Goal: Complete application form

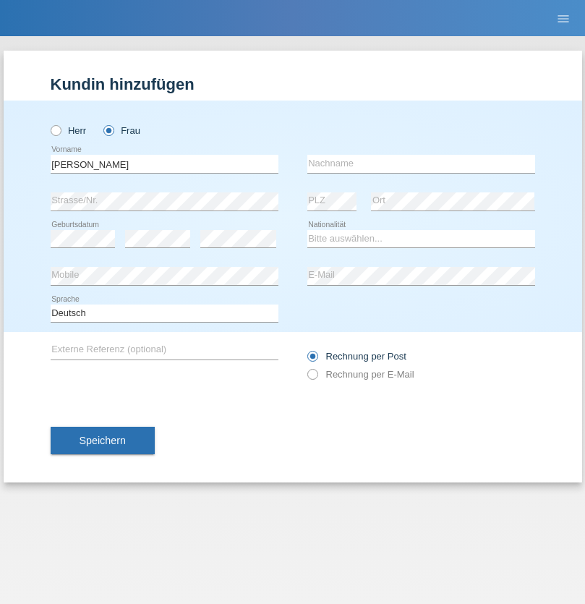
type input "[PERSON_NAME]"
click at [421, 163] on input "text" at bounding box center [421, 164] width 228 height 18
type input "Montero"
select select "CH"
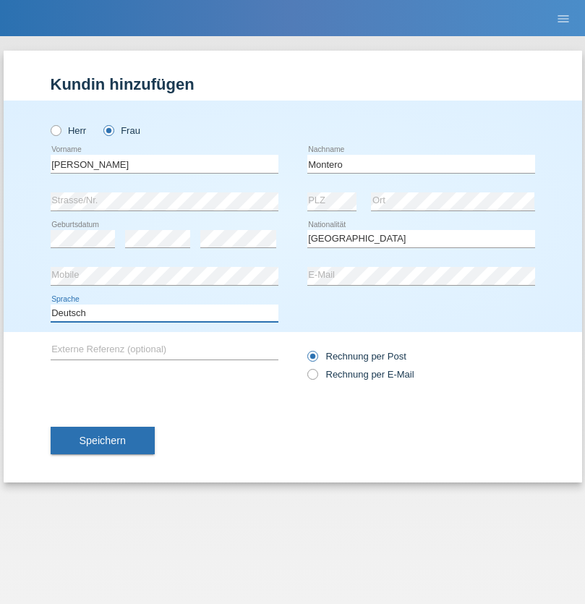
select select "en"
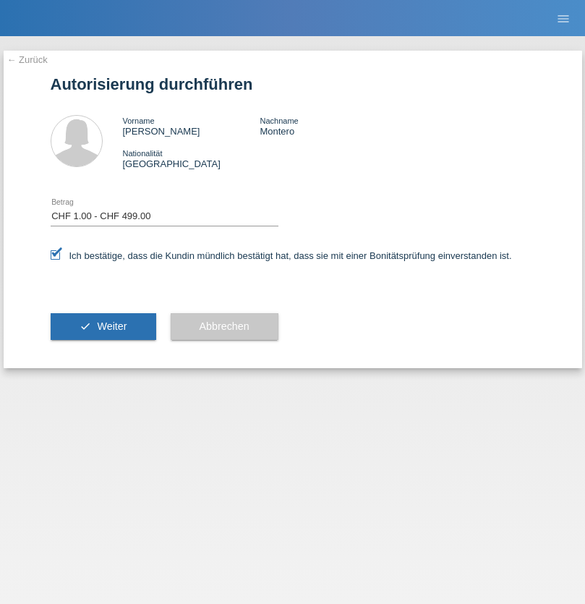
select select "1"
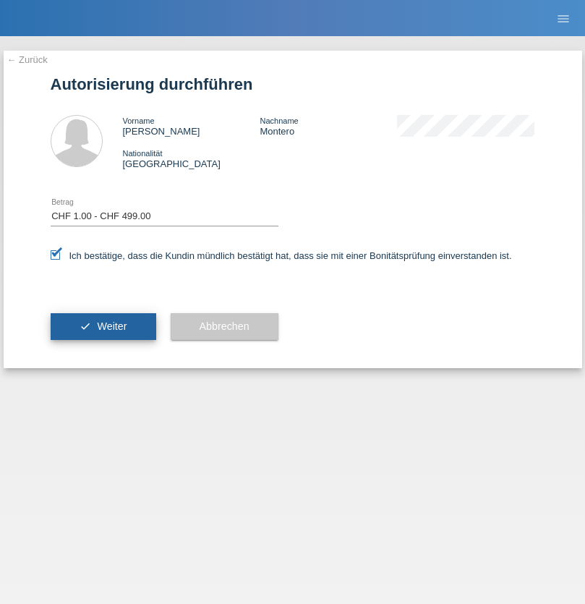
click at [103, 326] on span "Weiter" at bounding box center [112, 326] width 30 height 12
